Goal: Information Seeking & Learning: Learn about a topic

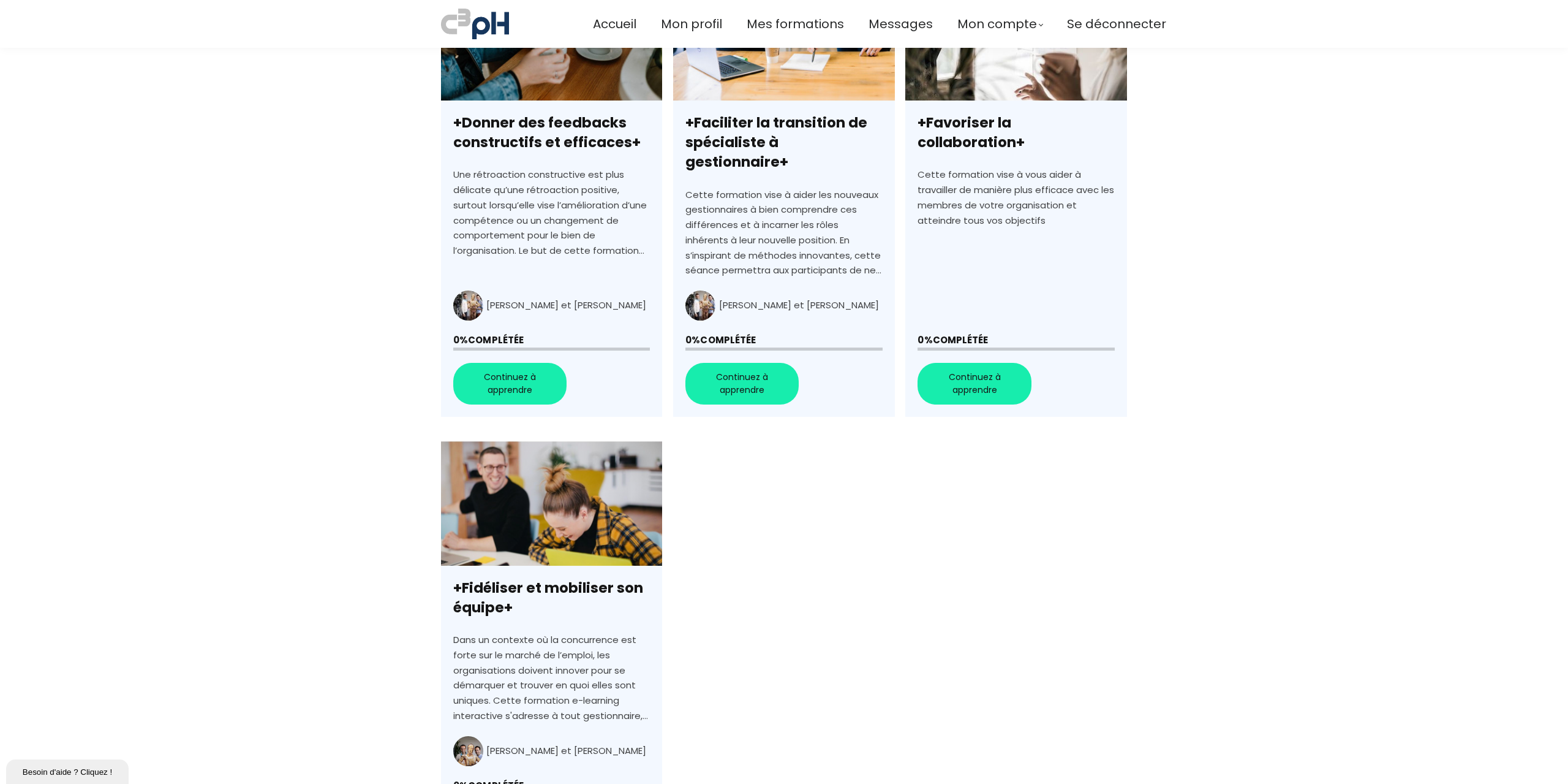
scroll to position [245, 0]
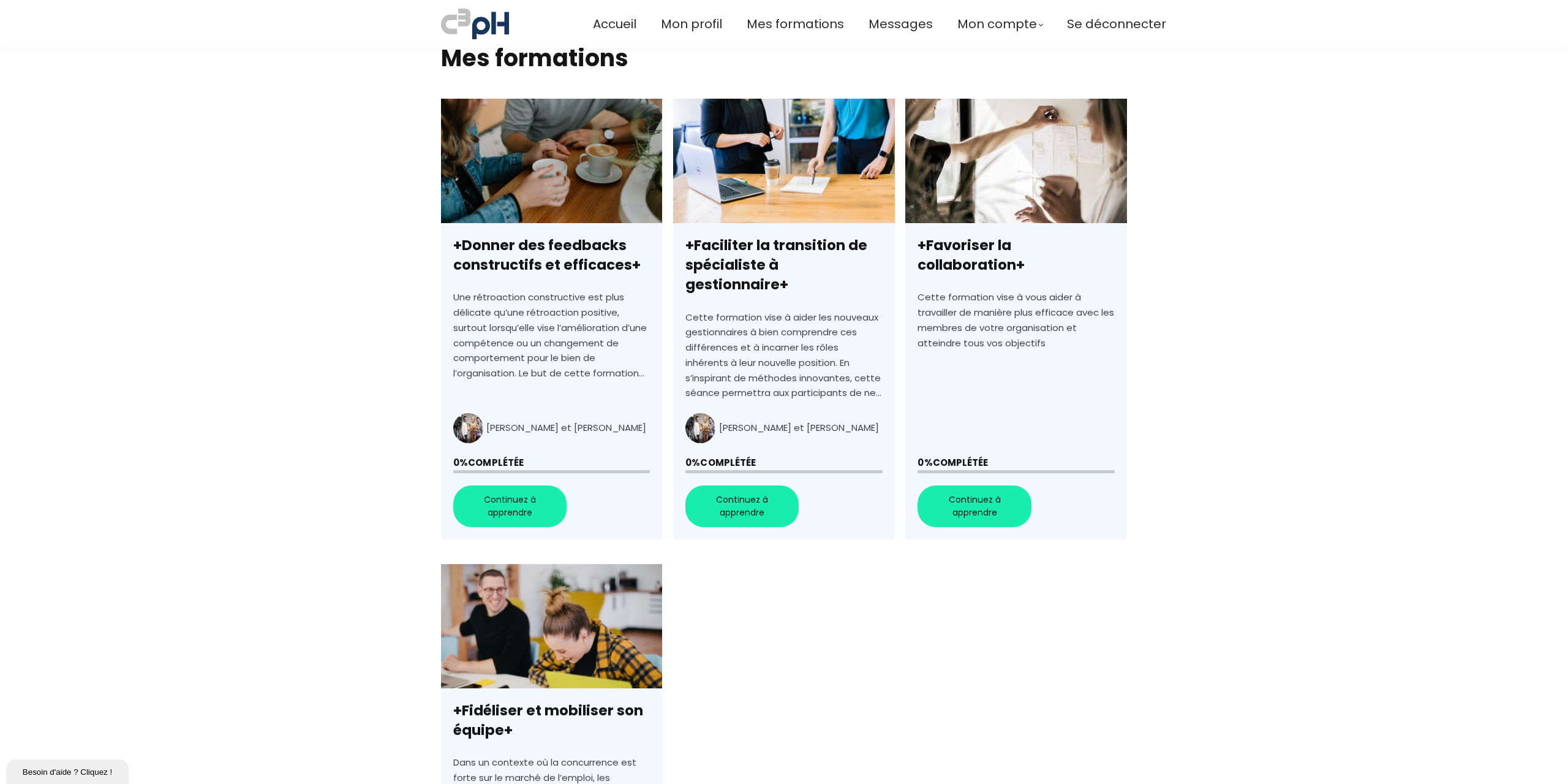
scroll to position [429, 0]
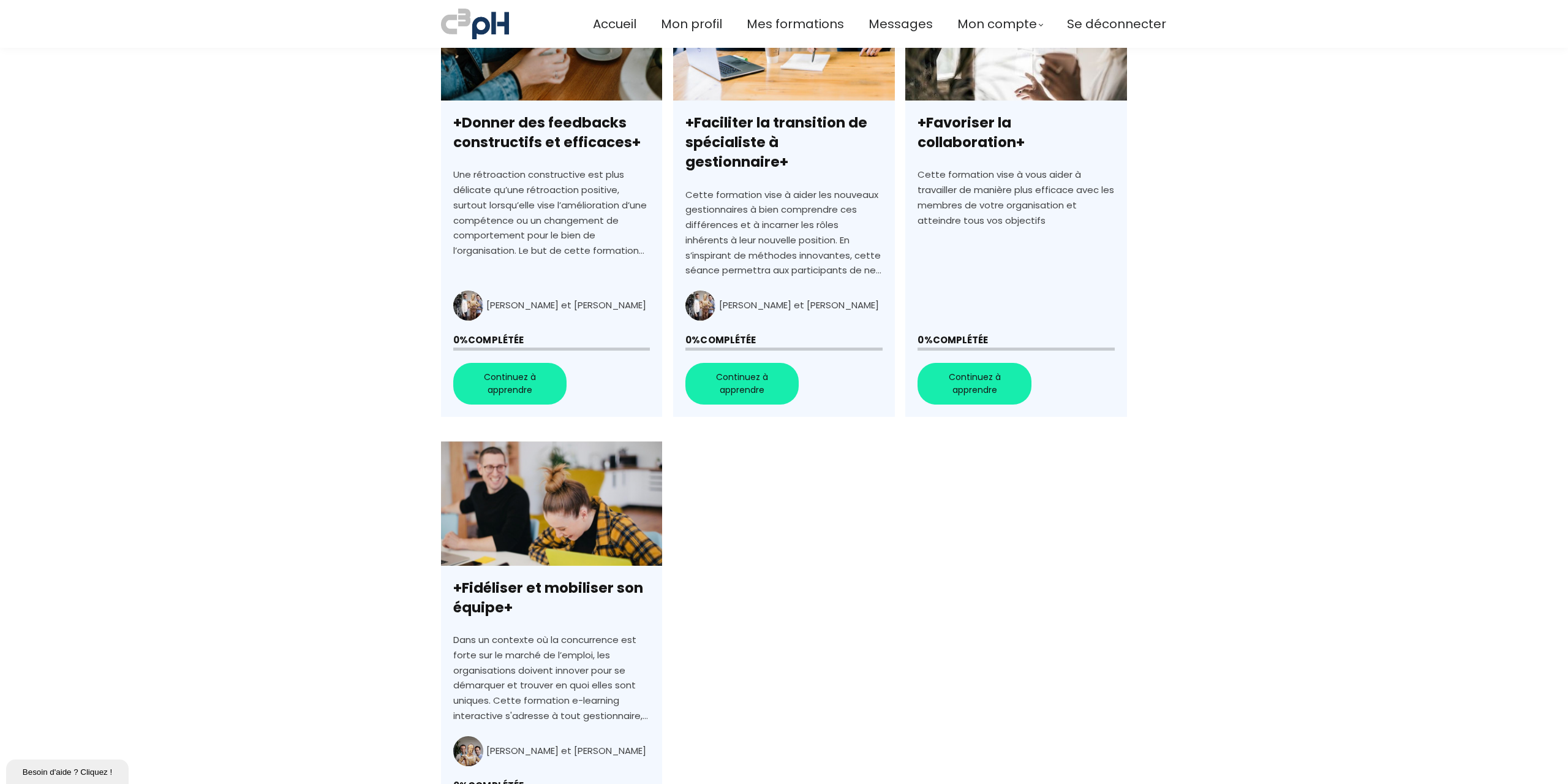
drag, startPoint x: 797, startPoint y: 555, endPoint x: 726, endPoint y: 567, distance: 72.0
click at [726, 567] on div "+Donner des feedbacks constructifs et efficaces+ +Donner des feedbacks construc…" at bounding box center [784, 430] width 686 height 910
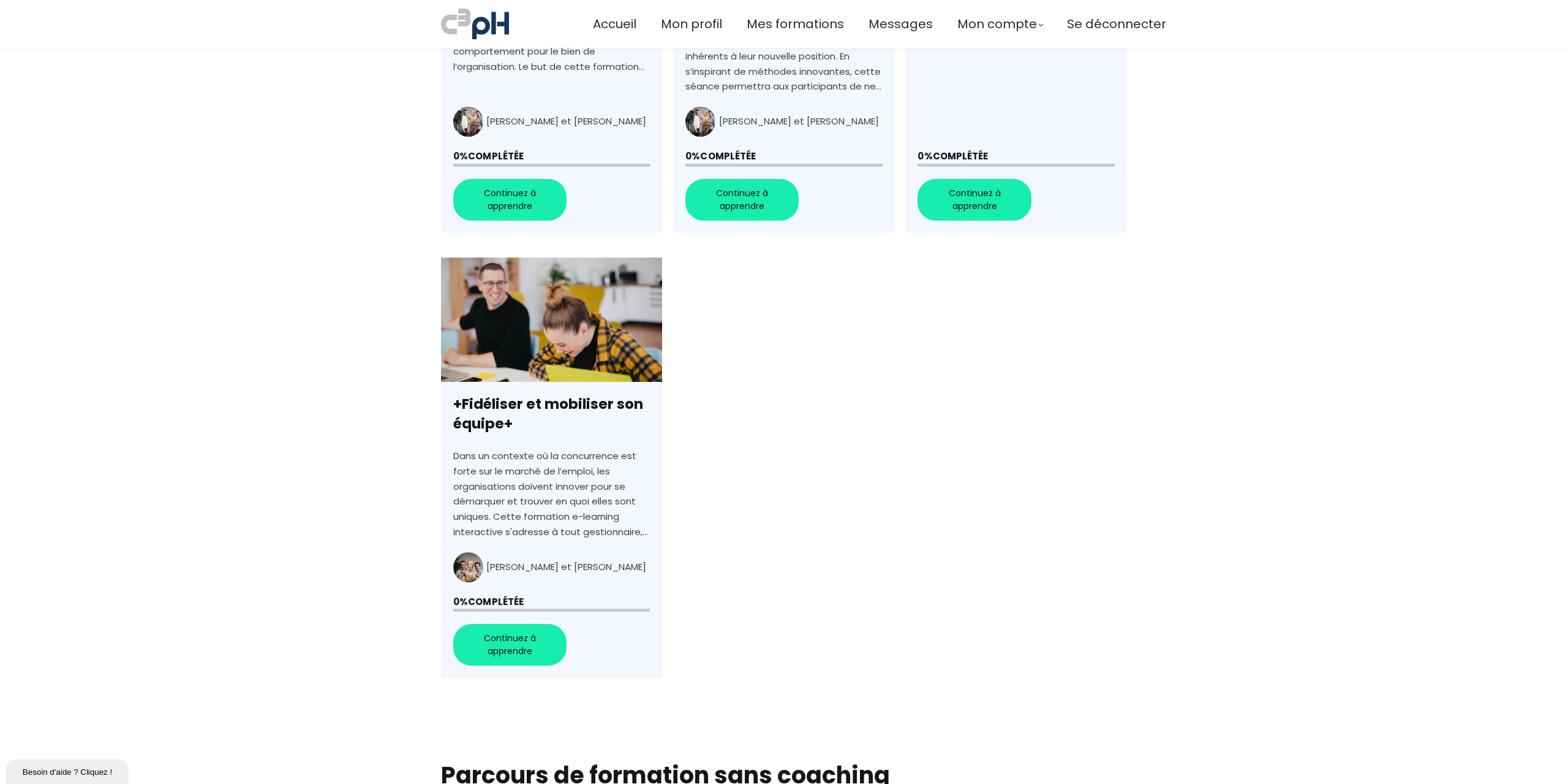
scroll to position [306, 0]
